Goal: Task Accomplishment & Management: Use online tool/utility

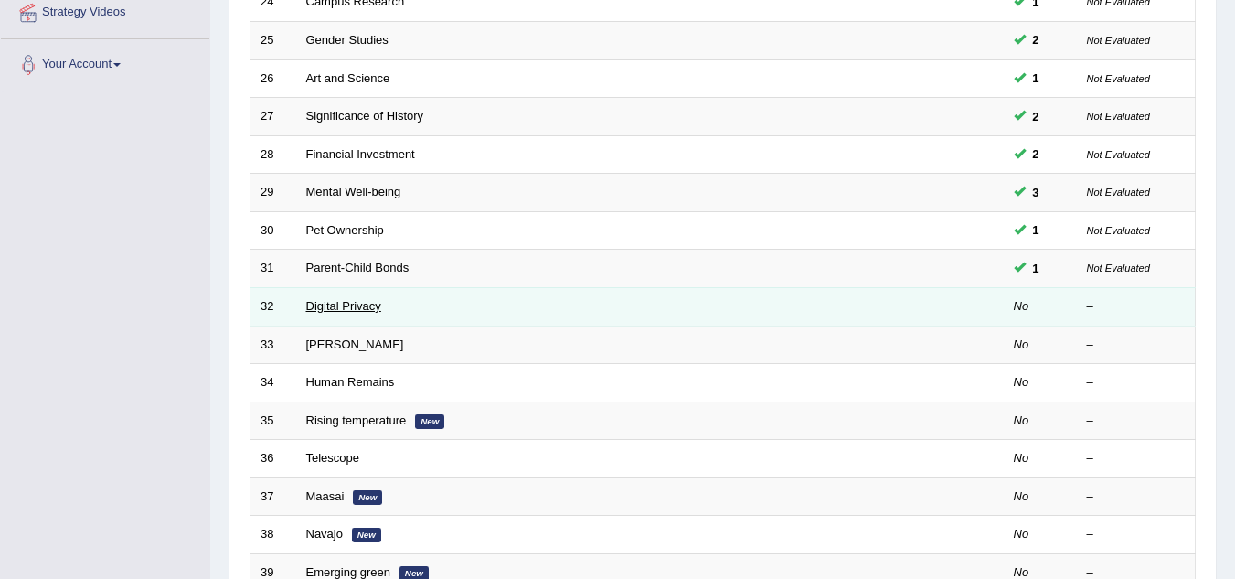
click at [332, 312] on link "Digital Privacy" at bounding box center [343, 306] width 75 height 14
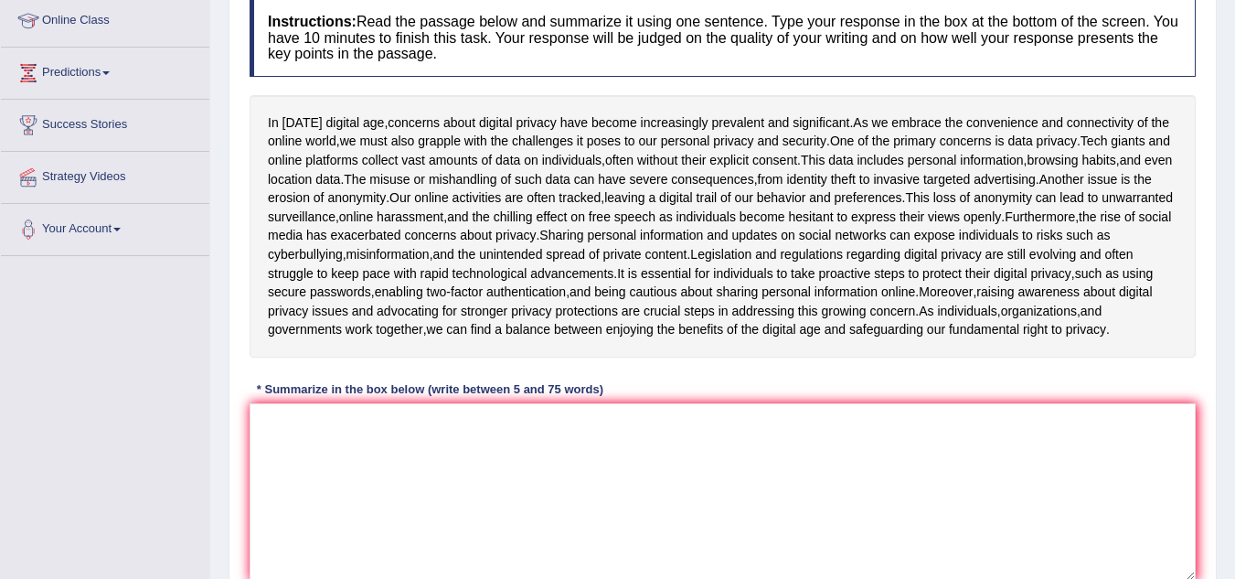
scroll to position [256, 0]
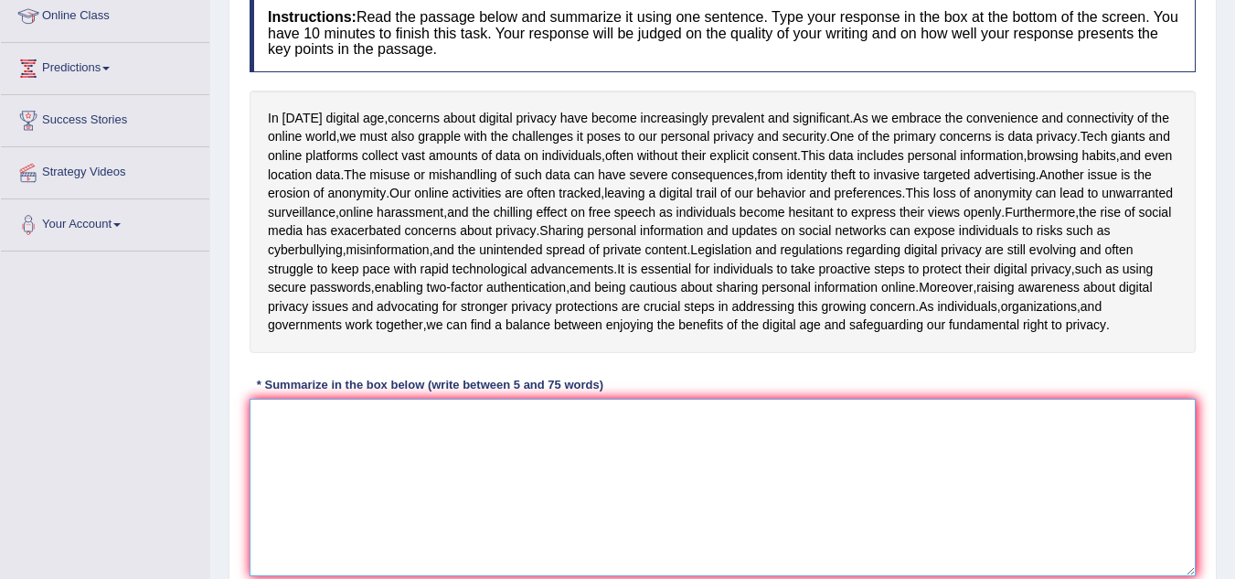
click at [273, 419] on textarea at bounding box center [723, 487] width 946 height 177
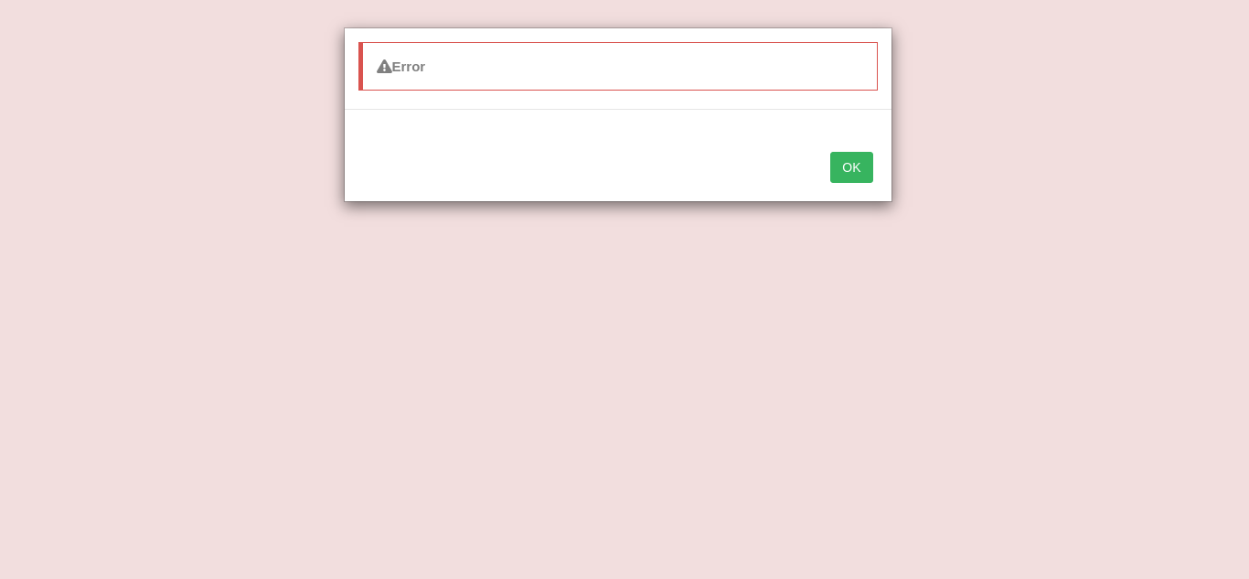
click at [867, 165] on button "OK" at bounding box center [851, 167] width 42 height 31
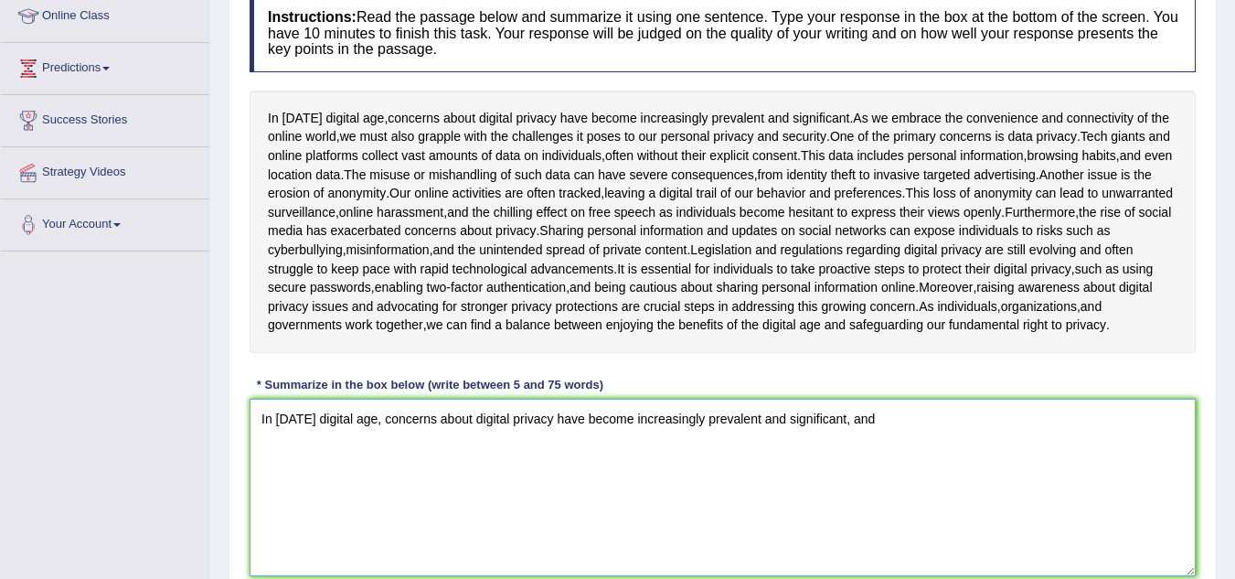
click at [896, 418] on textarea "In today's digital age, concerns about digital privacy have become increasingly…" at bounding box center [723, 487] width 946 height 177
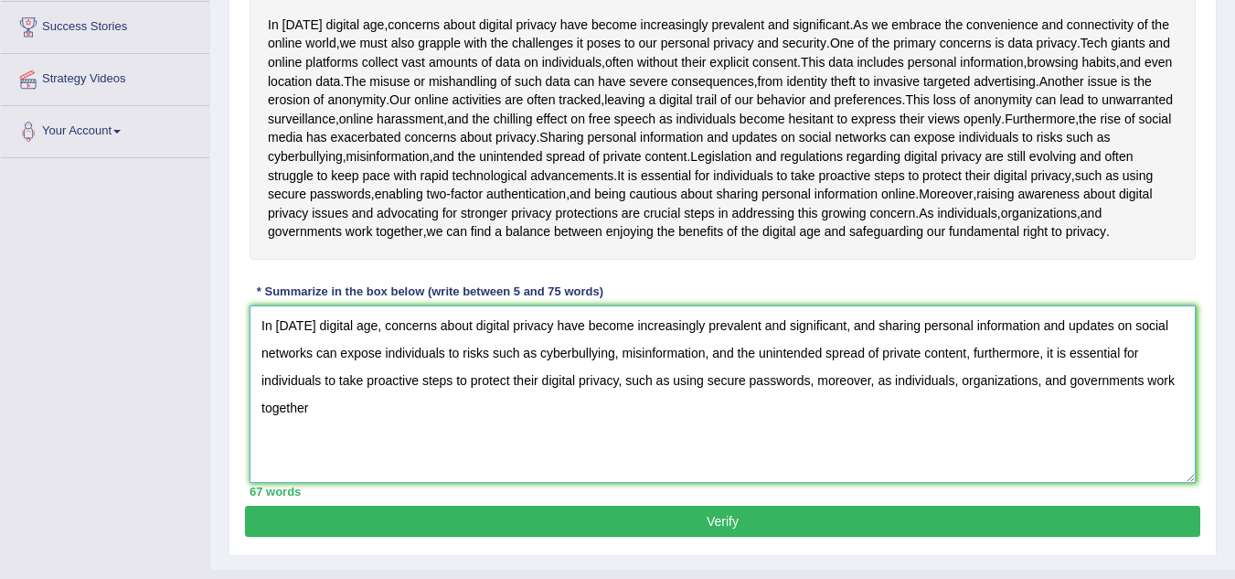
scroll to position [386, 0]
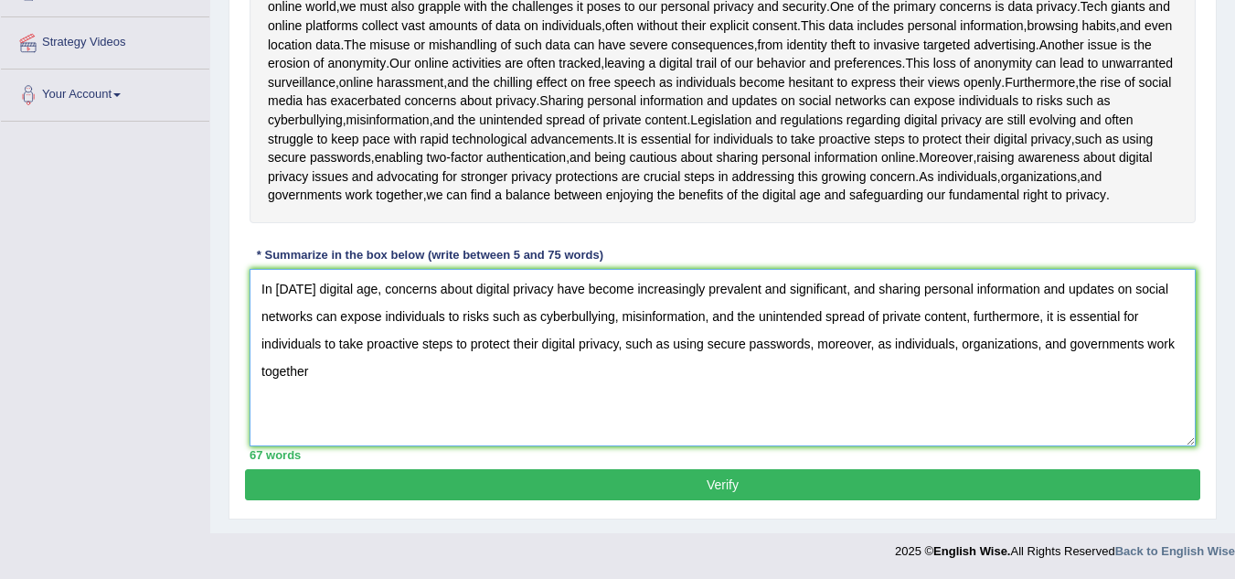
click at [310, 374] on textarea "In today's digital age, concerns about digital privacy have become increasingly…" at bounding box center [723, 357] width 946 height 177
type textarea "In today's digital age, concerns about digital privacy have become increasingly…"
click at [532, 476] on button "Verify" at bounding box center [722, 484] width 955 height 31
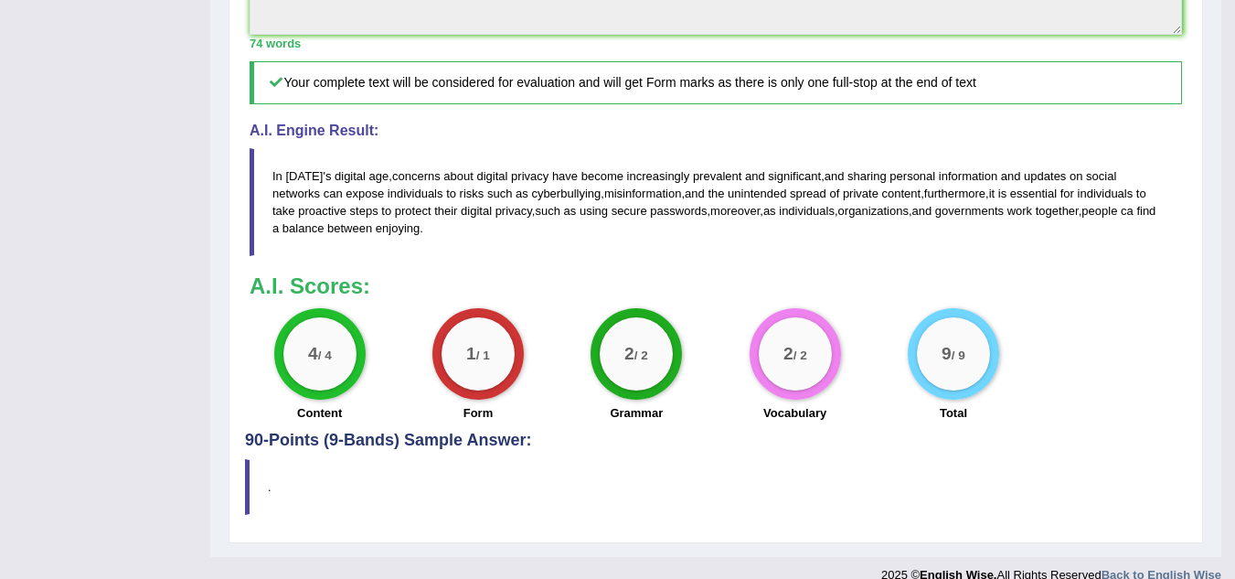
scroll to position [813, 0]
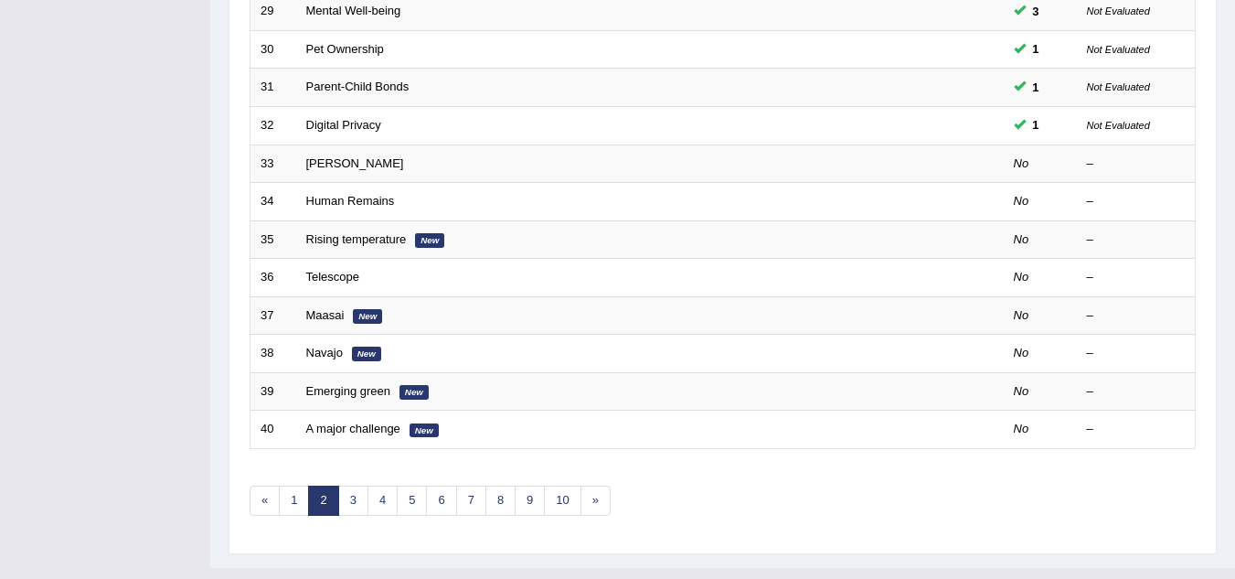
scroll to position [595, 0]
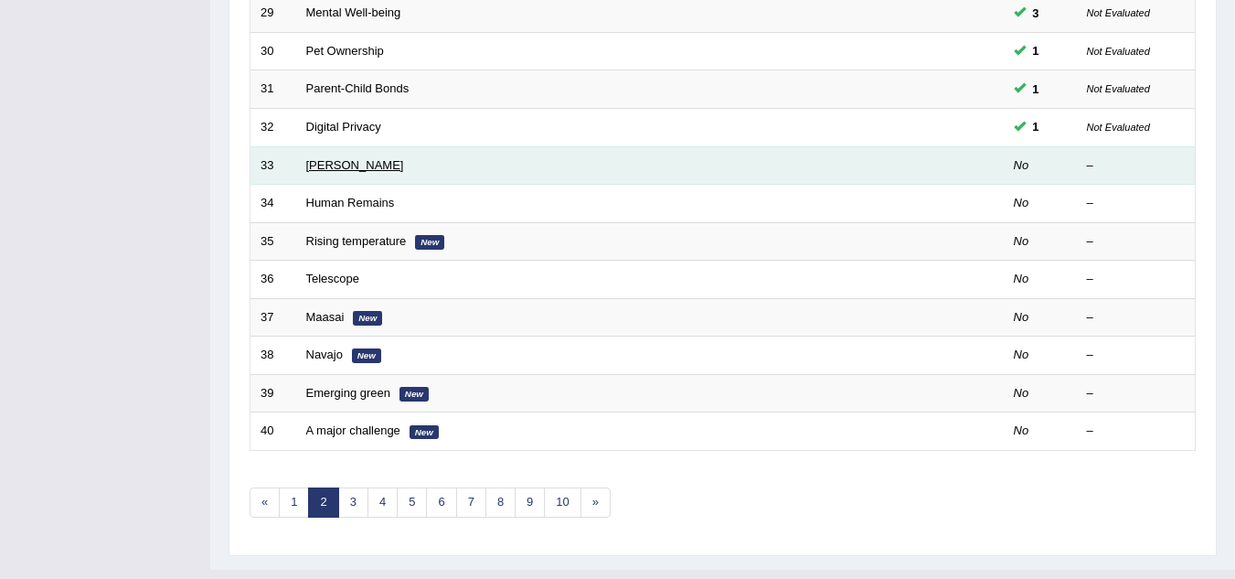
click at [343, 167] on link "[PERSON_NAME]" at bounding box center [355, 165] width 98 height 14
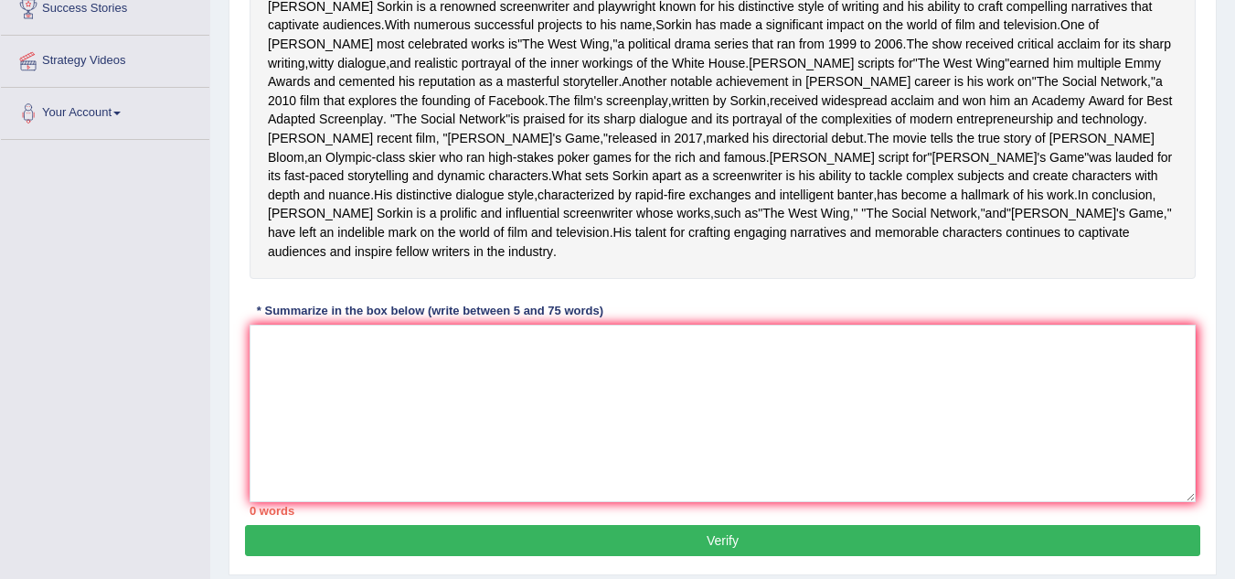
scroll to position [331, 0]
